Goal: Find specific fact: Find contact information

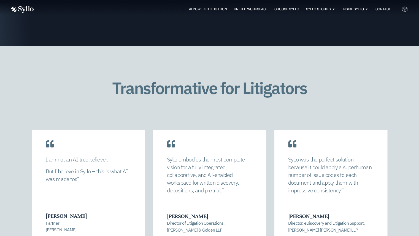
scroll to position [1240, 0]
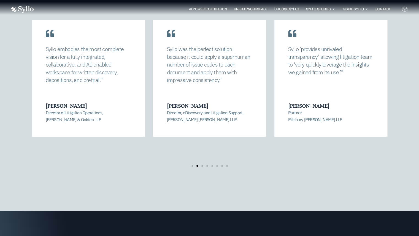
click at [358, 5] on div "AI Powered Litigation Unified Workspace Choose Syllo Syllo Stories Close Syllo …" at bounding box center [209, 9] width 397 height 18
click at [354, 24] on span "OUR TEAM" at bounding box center [353, 26] width 17 height 7
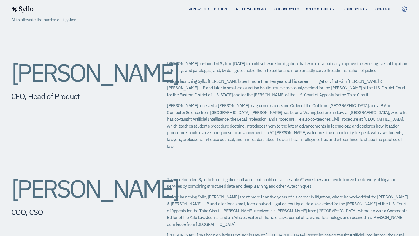
scroll to position [276, 0]
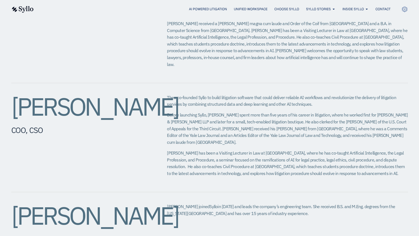
drag, startPoint x: 95, startPoint y: 128, endPoint x: 16, endPoint y: 111, distance: 80.1
click at [16, 111] on h2 "[PERSON_NAME]​" at bounding box center [78, 106] width 134 height 25
copy h2 "[PERSON_NAME]​"
